Goal: Find specific page/section

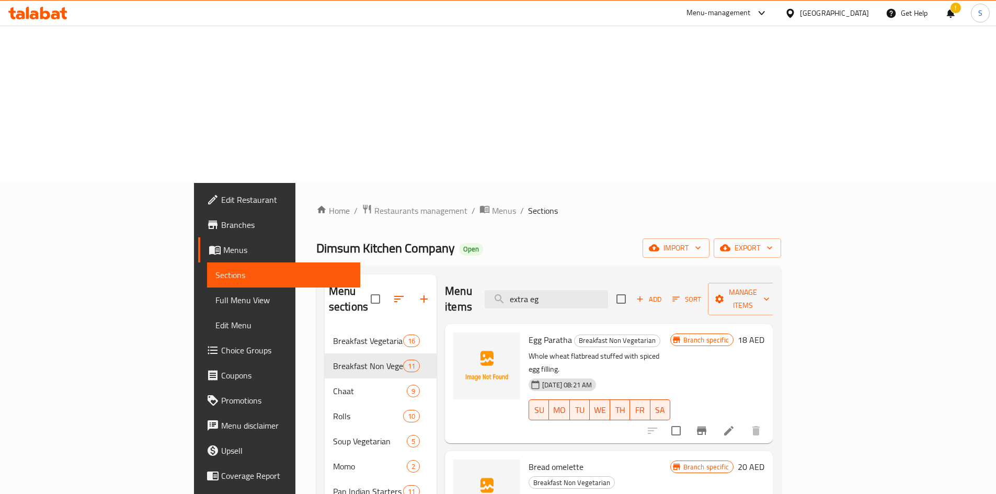
click at [221, 218] on span "Branches" at bounding box center [286, 224] width 131 height 13
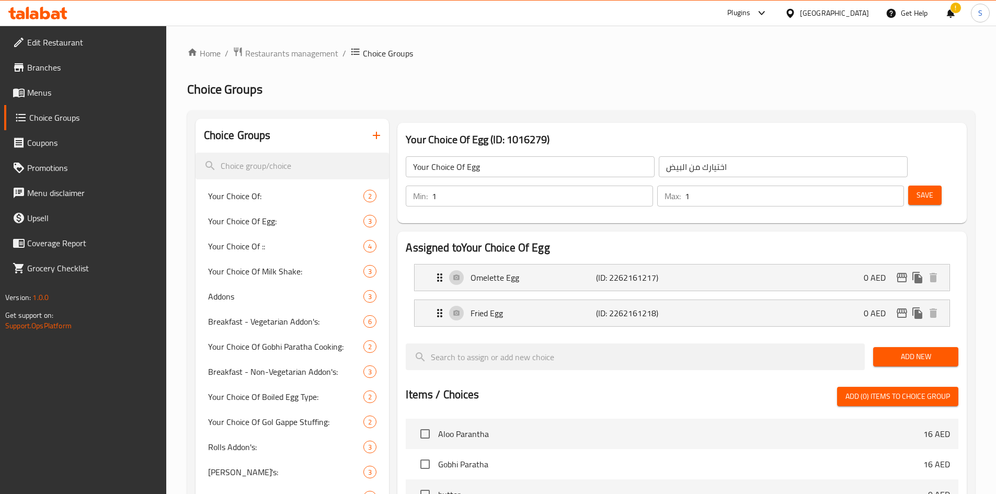
scroll to position [303, 0]
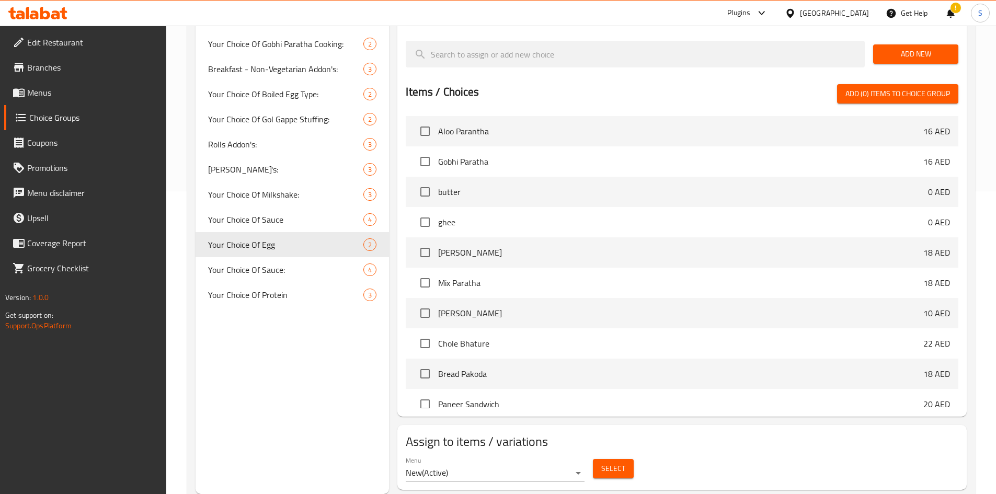
click at [814, 7] on div "[GEOGRAPHIC_DATA]" at bounding box center [834, 12] width 69 height 11
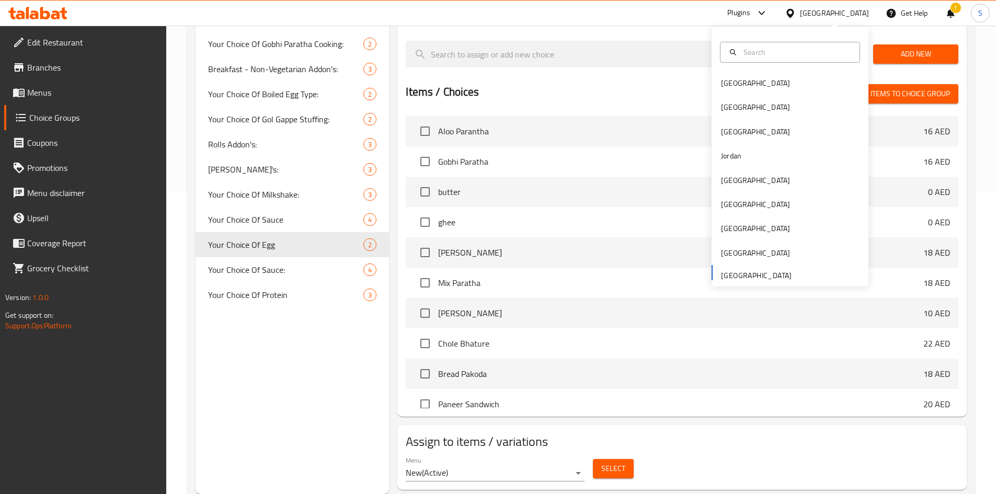
click at [783, 19] on div "[GEOGRAPHIC_DATA]" at bounding box center [826, 13] width 101 height 25
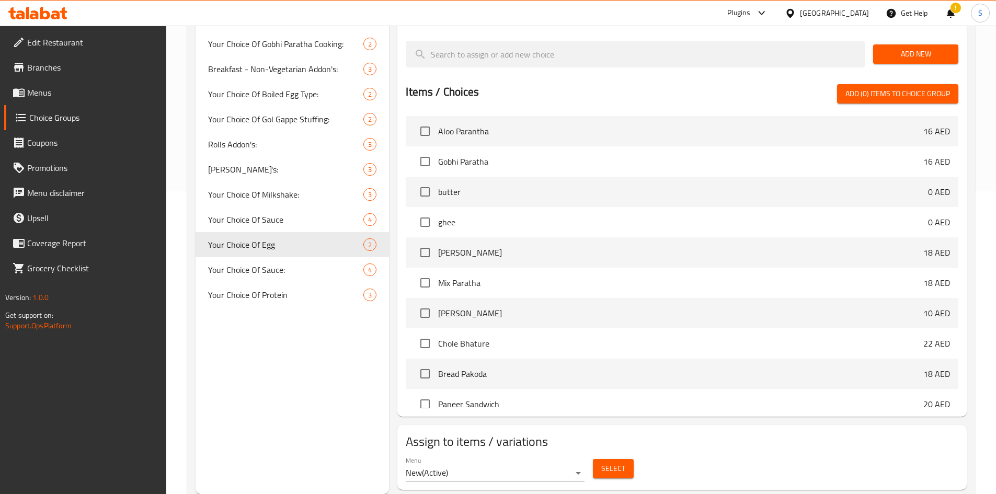
click at [757, 17] on icon at bounding box center [761, 13] width 13 height 13
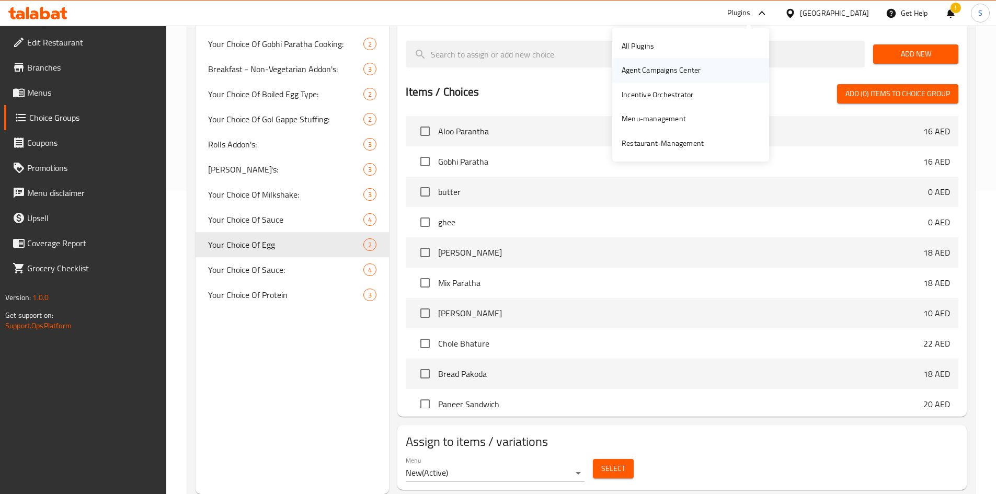
click at [667, 67] on div "Agent Campaigns Center" at bounding box center [660, 69] width 79 height 11
